Goal: Answer question/provide support: Answer question/provide support

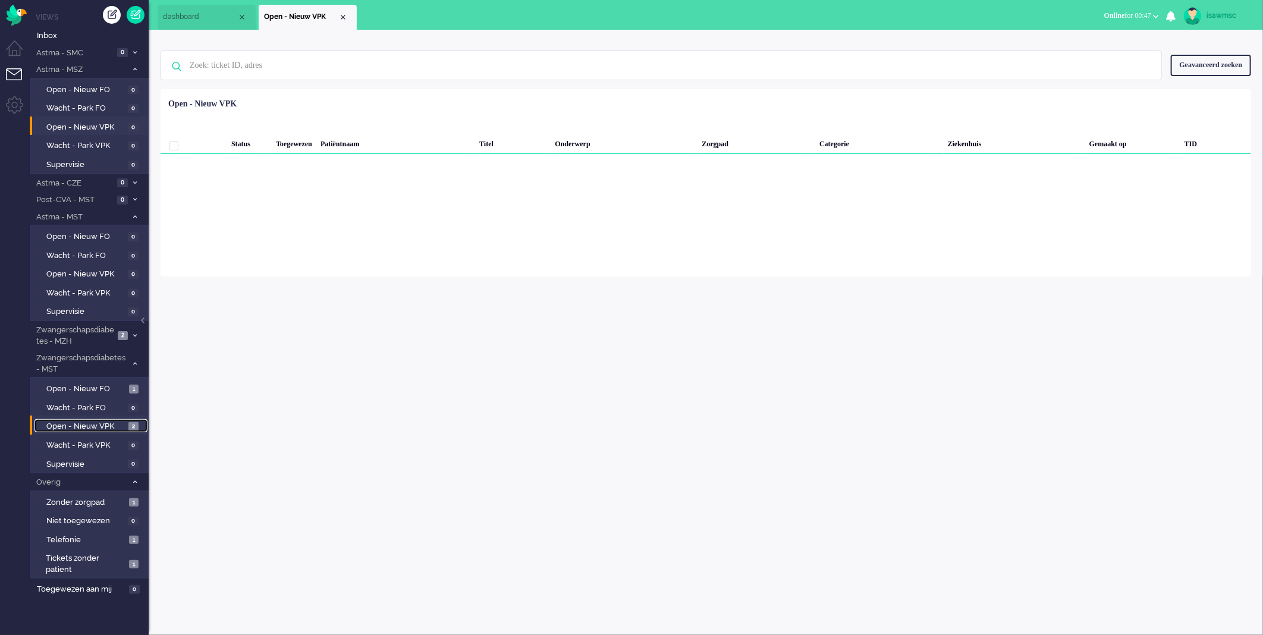
click at [102, 423] on span "Open - Nieuw VPK" at bounding box center [85, 426] width 79 height 11
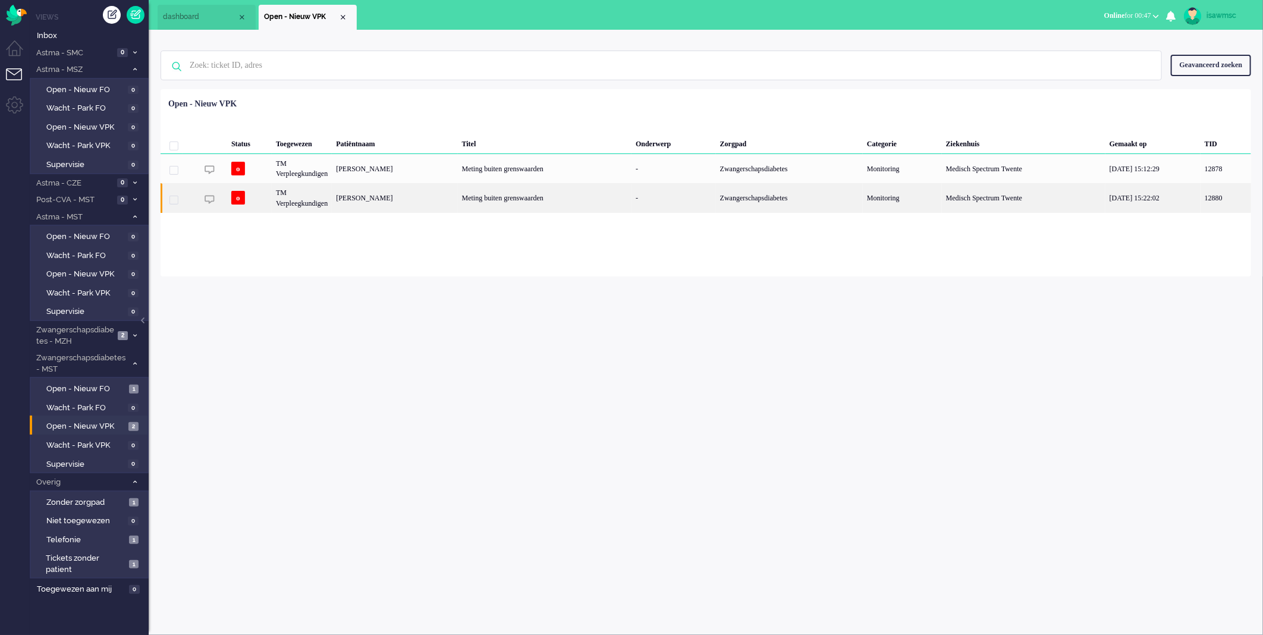
click at [429, 196] on div "[PERSON_NAME]" at bounding box center [394, 197] width 125 height 29
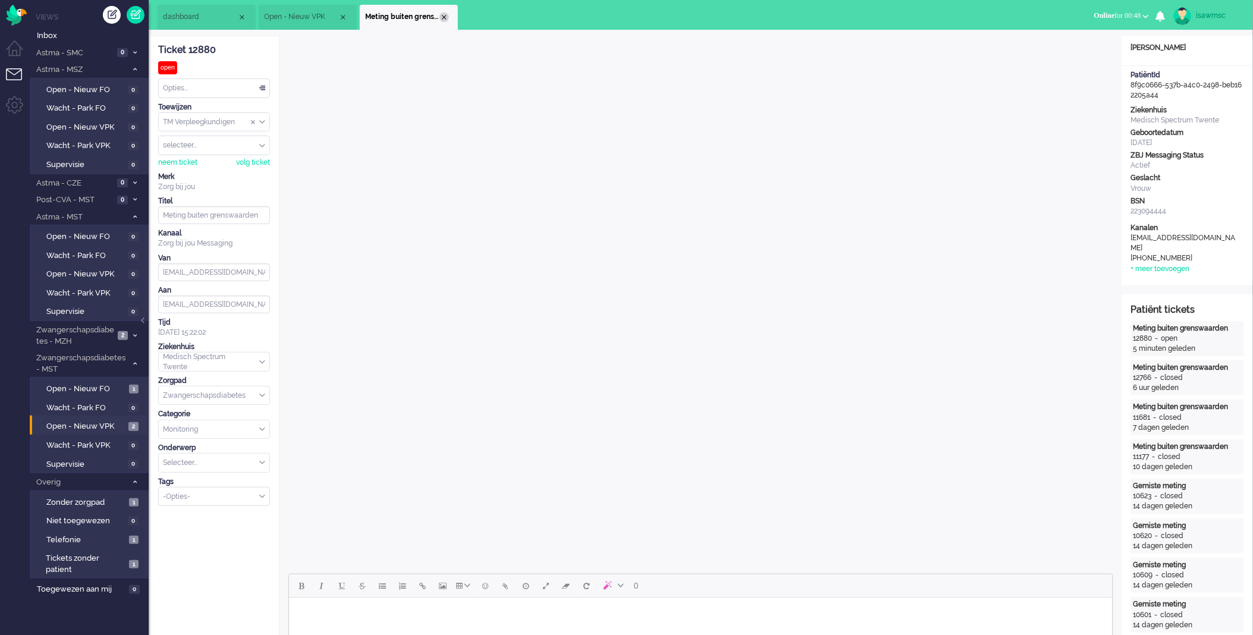
click at [441, 15] on div "Close tab" at bounding box center [444, 17] width 10 height 10
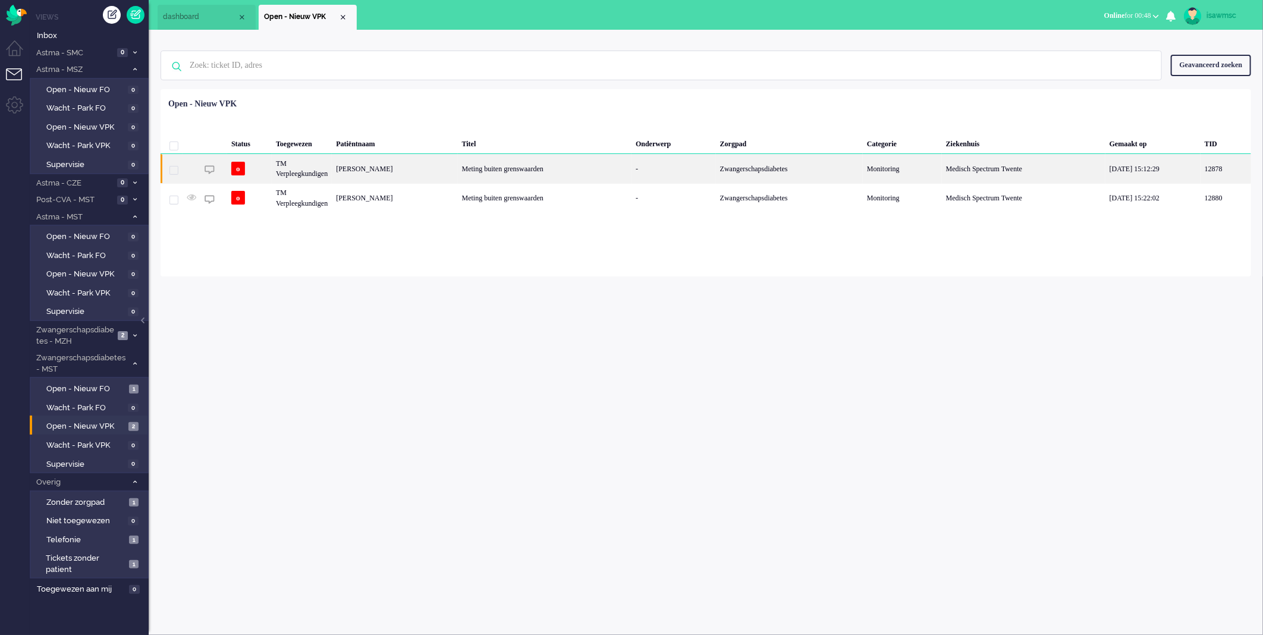
click at [407, 172] on div "[PERSON_NAME]" at bounding box center [394, 168] width 125 height 29
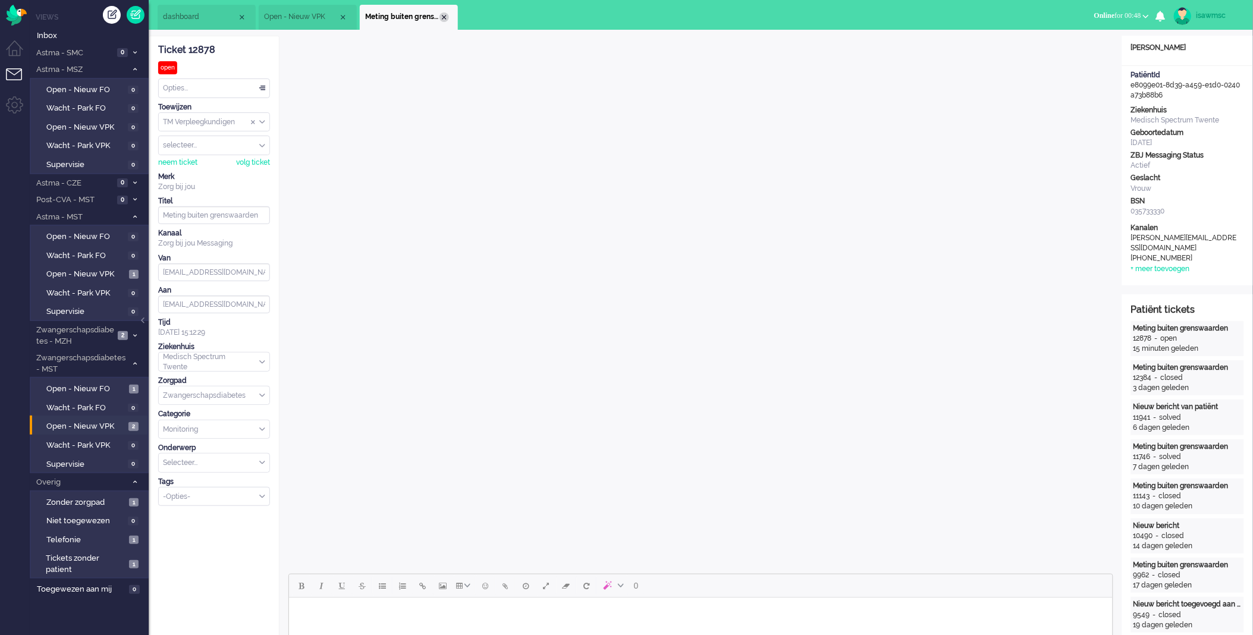
click at [444, 14] on div "Close tab" at bounding box center [444, 17] width 10 height 10
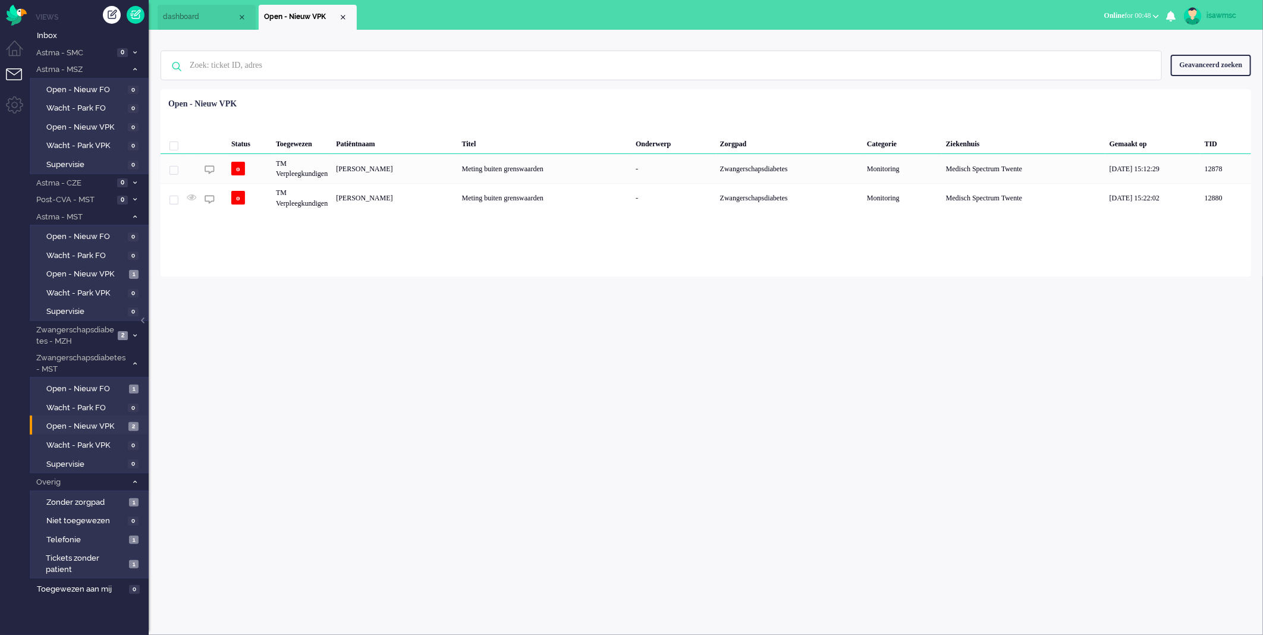
click at [444, 14] on ul "dashboard Open - Nieuw VPK" at bounding box center [590, 15] width 864 height 30
click at [436, 292] on div "isawmsc Thuis Ticket Csat Mijn gemiddelde cijfer Deze week - Ticket Bijdragen P…" at bounding box center [706, 332] width 1114 height 605
